Goal: Navigation & Orientation: Find specific page/section

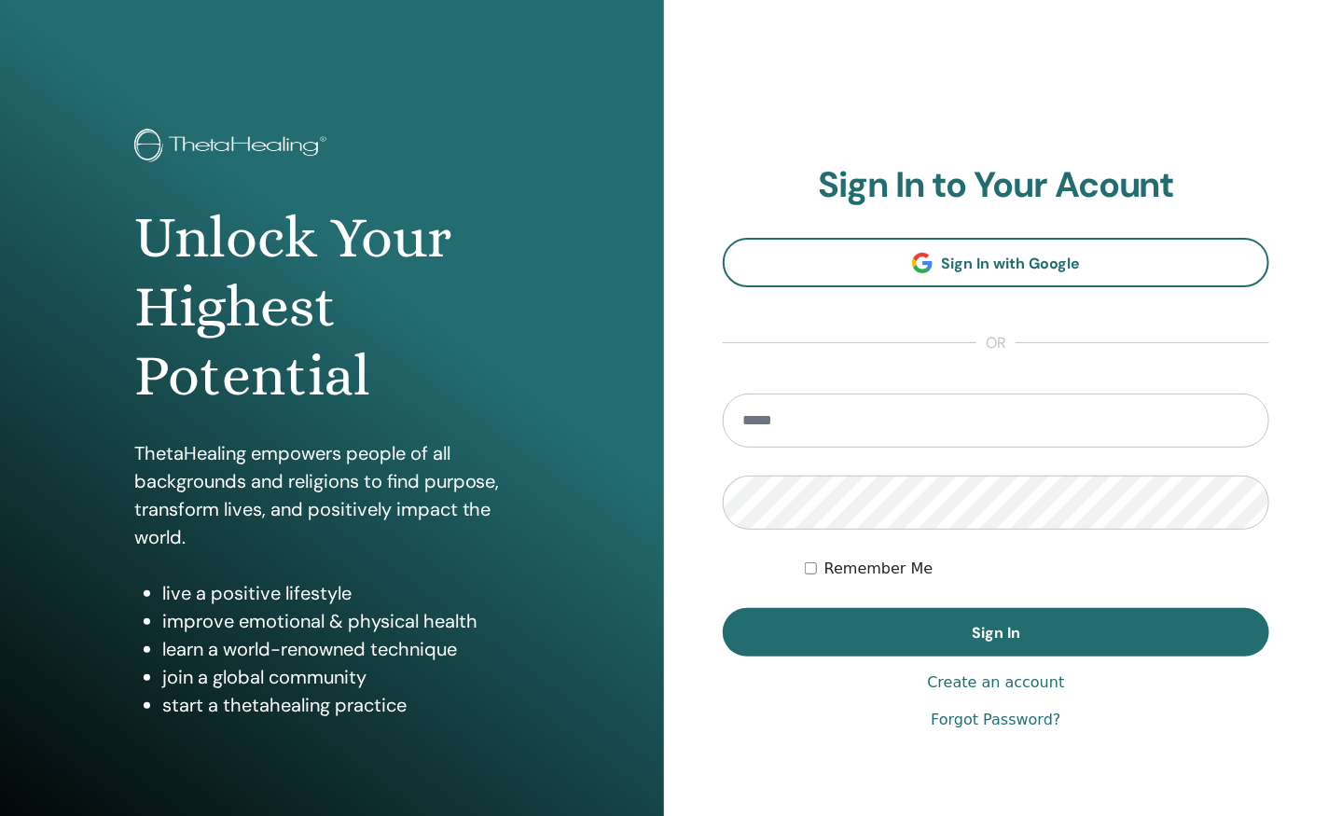
type input "**********"
click at [976, 618] on button "Sign In" at bounding box center [996, 632] width 546 height 48
